Goal: Task Accomplishment & Management: Use online tool/utility

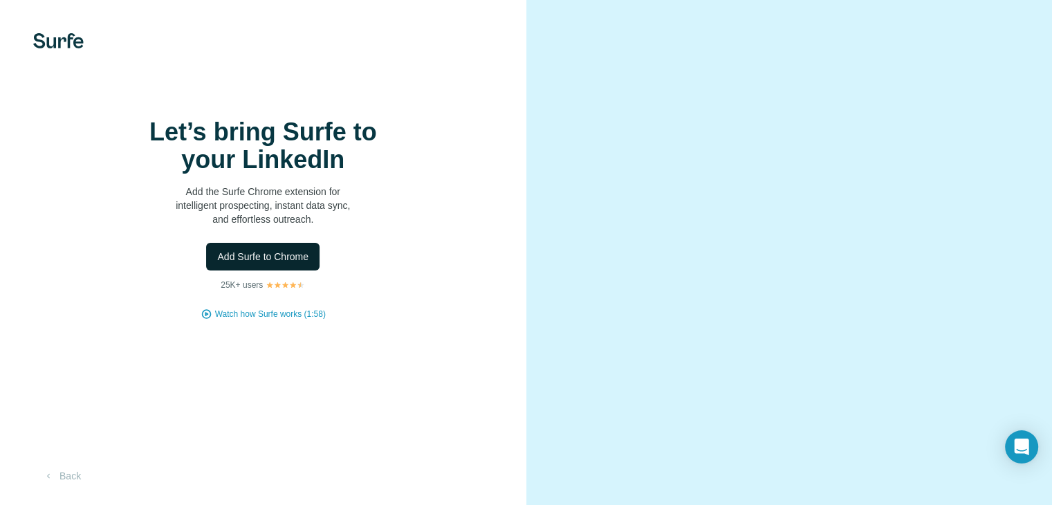
click at [296, 264] on span "Add Surfe to Chrome" at bounding box center [262, 257] width 91 height 14
click at [271, 264] on span "Add Surfe to Chrome" at bounding box center [262, 257] width 91 height 14
click at [282, 320] on span "Watch how Surfe works (1:58)" at bounding box center [270, 314] width 111 height 12
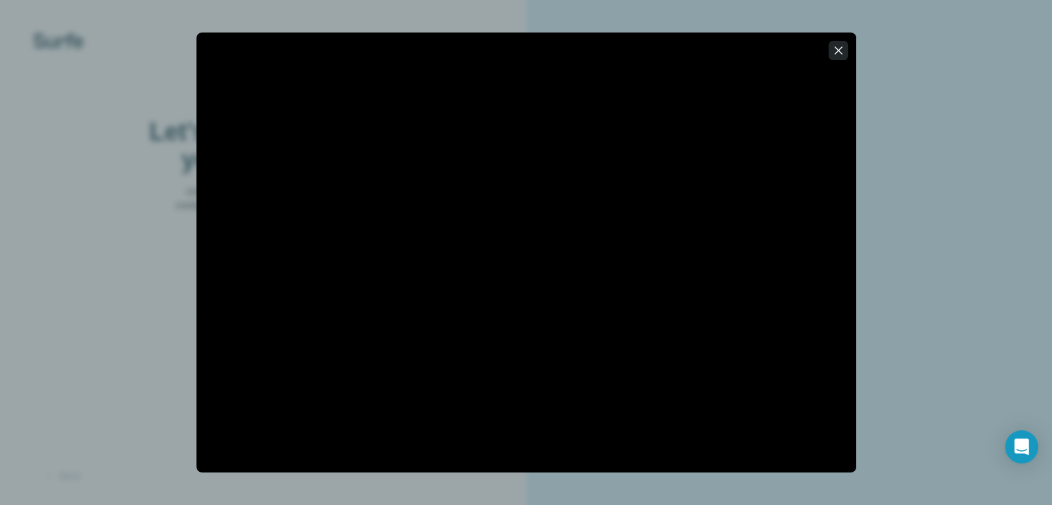
click at [834, 48] on icon "button" at bounding box center [839, 51] width 14 height 14
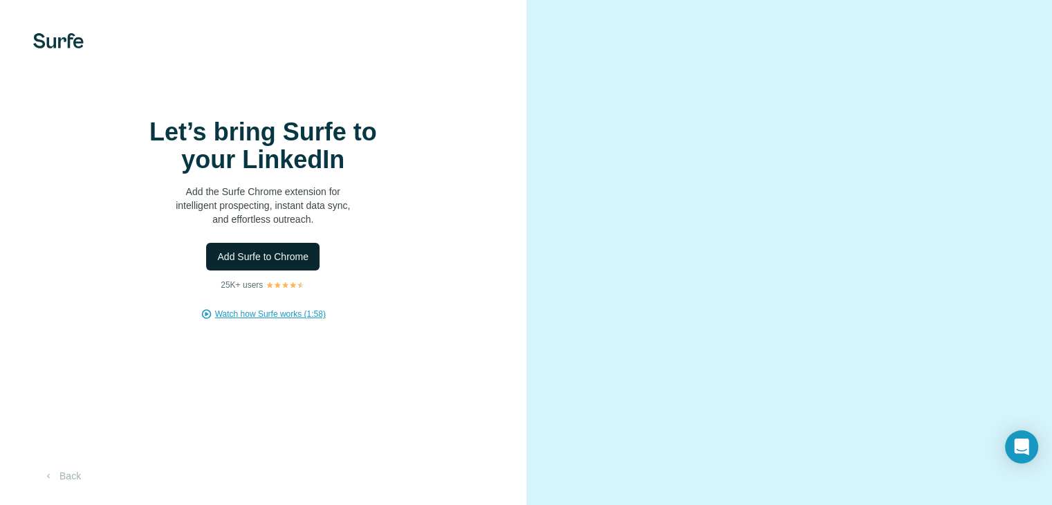
click at [258, 264] on span "Add Surfe to Chrome" at bounding box center [262, 257] width 91 height 14
click at [306, 264] on span "Add Surfe to Chrome" at bounding box center [262, 257] width 91 height 14
click at [291, 264] on span "Add Surfe to Chrome" at bounding box center [262, 257] width 91 height 14
click at [277, 264] on span "Add Surfe to Chrome" at bounding box center [262, 257] width 91 height 14
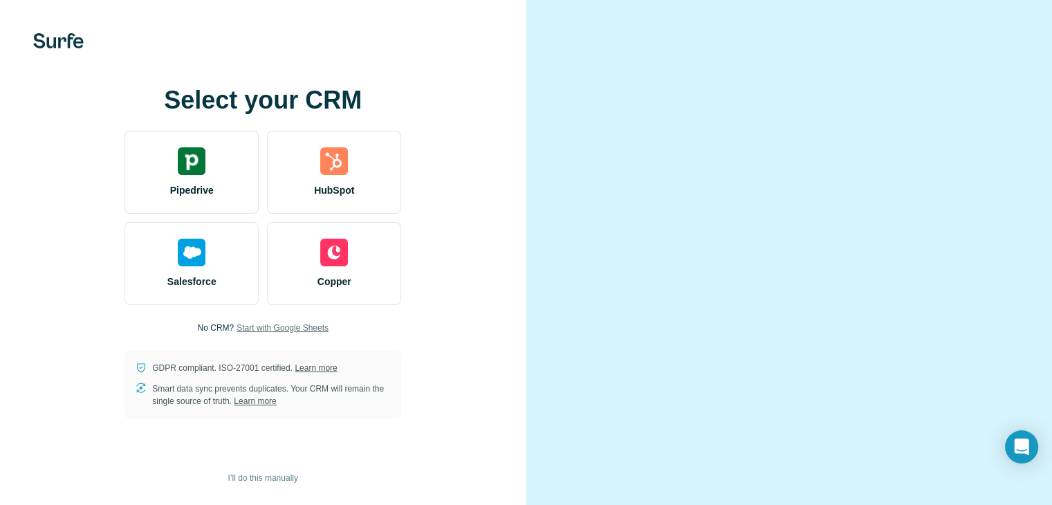
click at [268, 334] on span "Start with Google Sheets" at bounding box center [283, 328] width 92 height 12
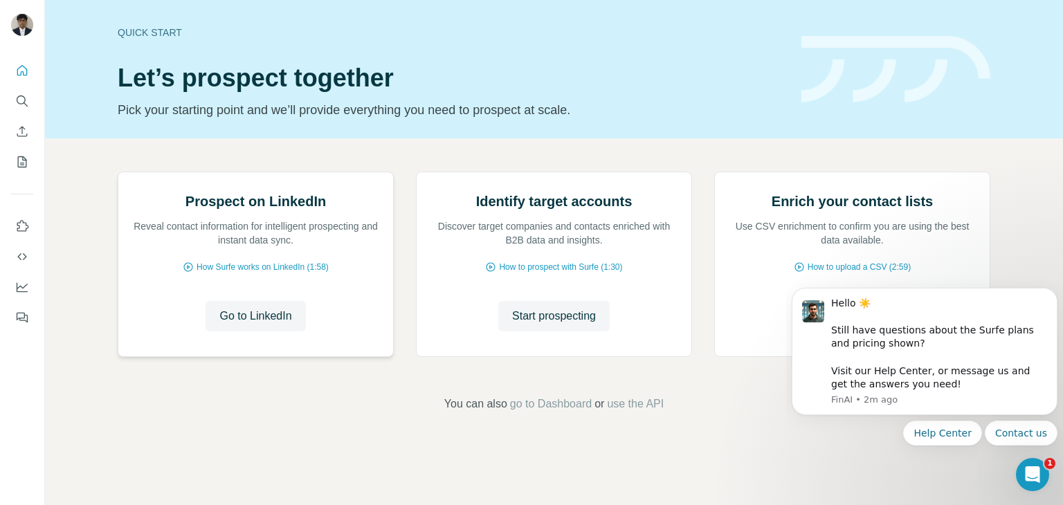
scroll to position [93, 0]
click at [565, 324] on span "Start prospecting" at bounding box center [554, 316] width 84 height 17
